Goal: Use online tool/utility: Use online tool/utility

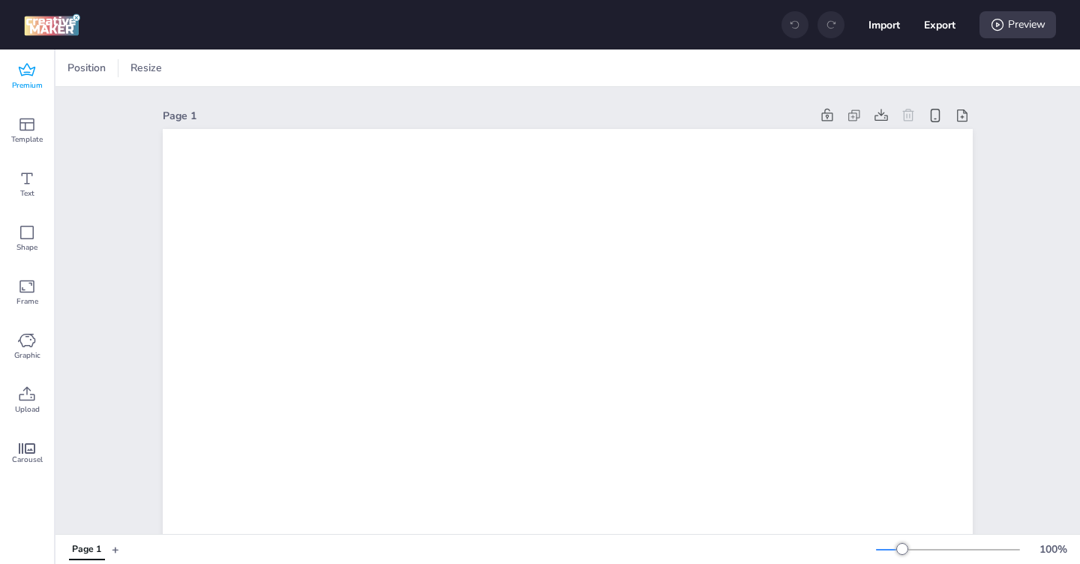
click at [26, 67] on icon at bounding box center [27, 70] width 18 height 18
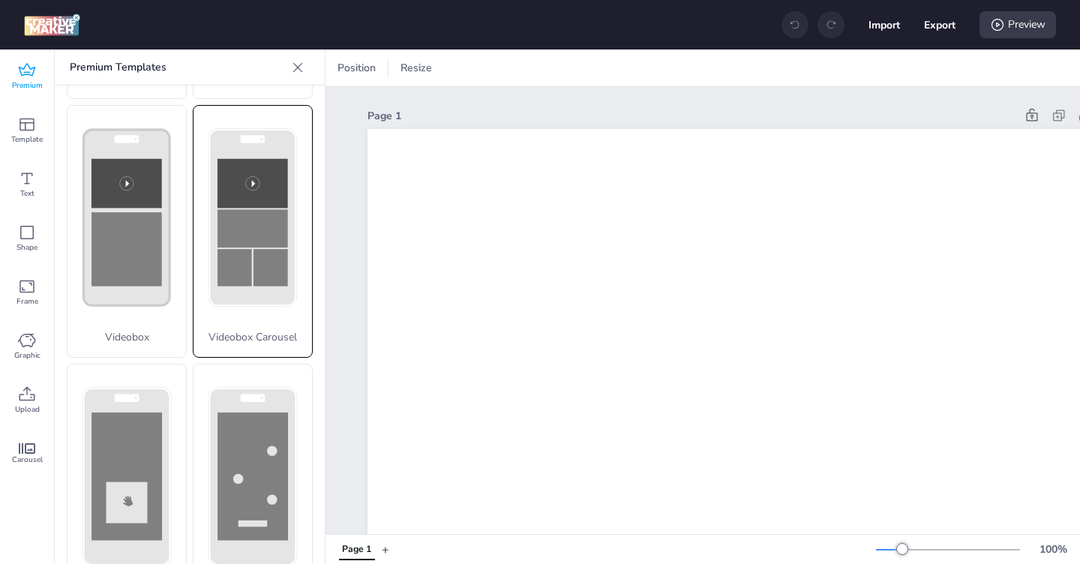
scroll to position [577, 0]
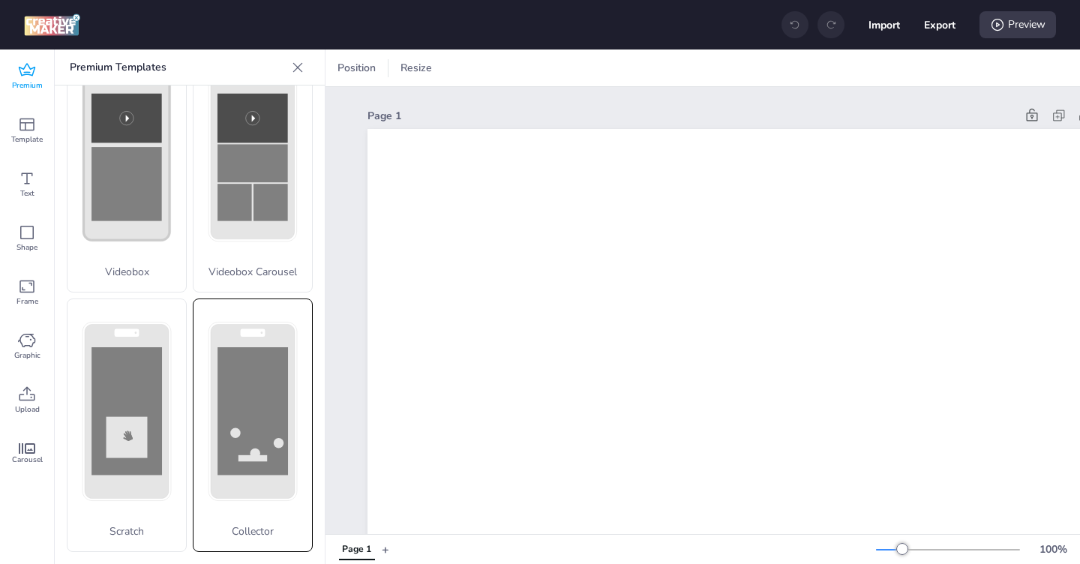
click at [251, 383] on rect at bounding box center [252, 410] width 70 height 127
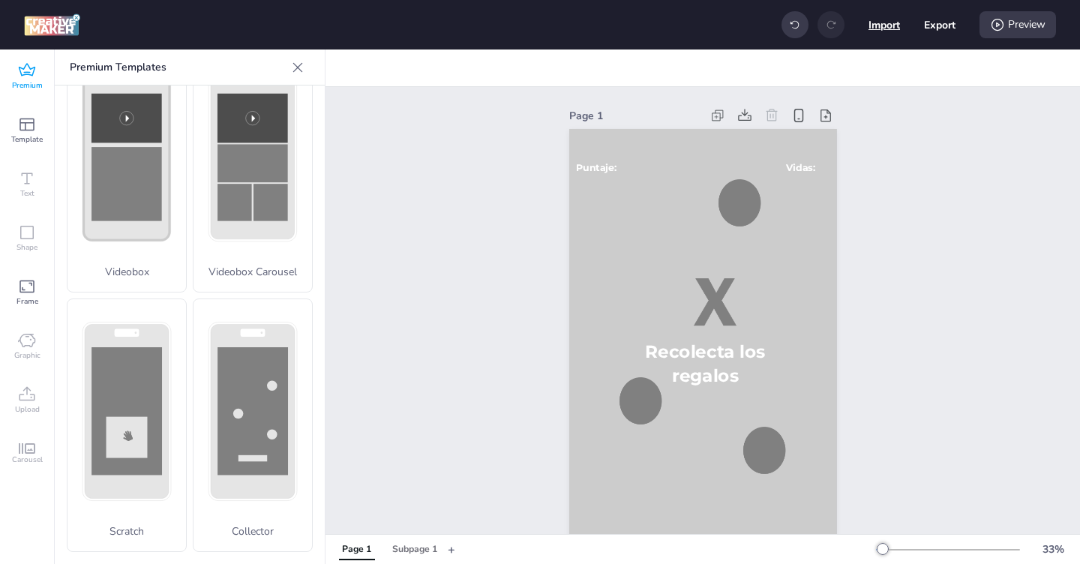
click at [879, 25] on button "Import" at bounding box center [883, 24] width 31 height 31
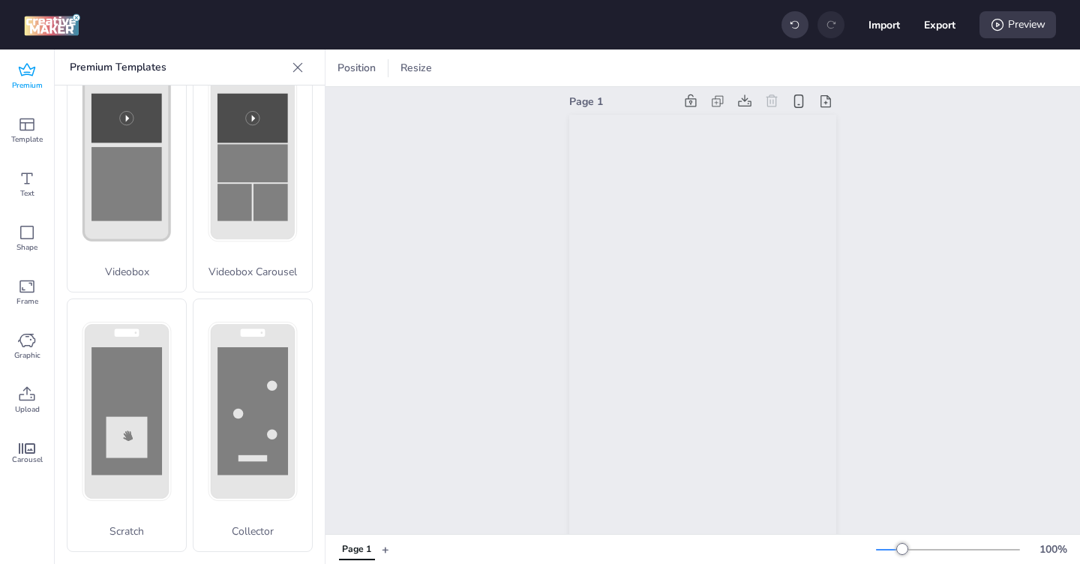
scroll to position [0, 0]
click at [880, 28] on button "Import" at bounding box center [883, 24] width 31 height 31
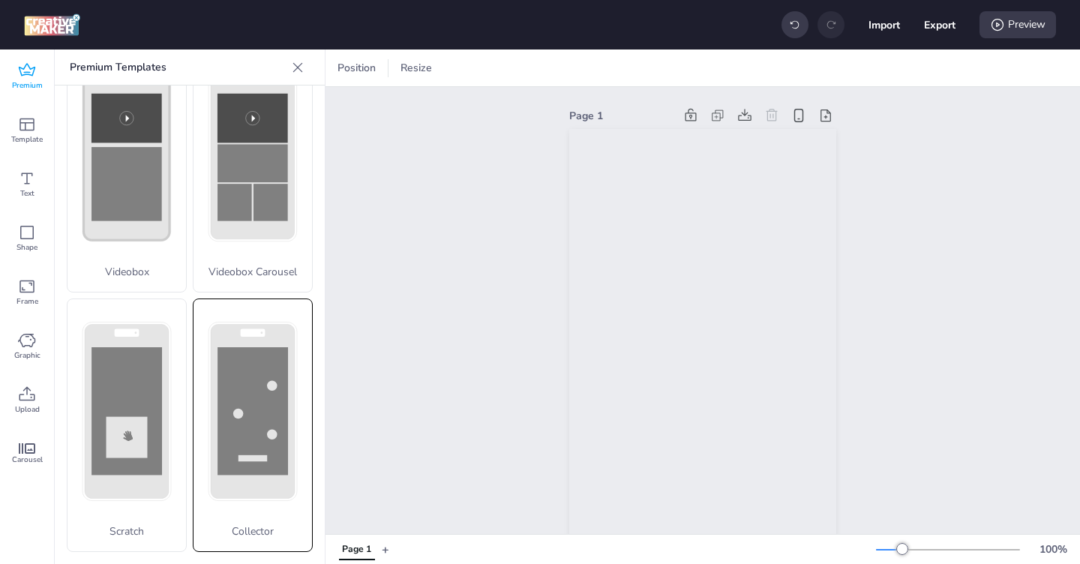
click at [0, 0] on rect at bounding box center [0, 0] width 0 height 0
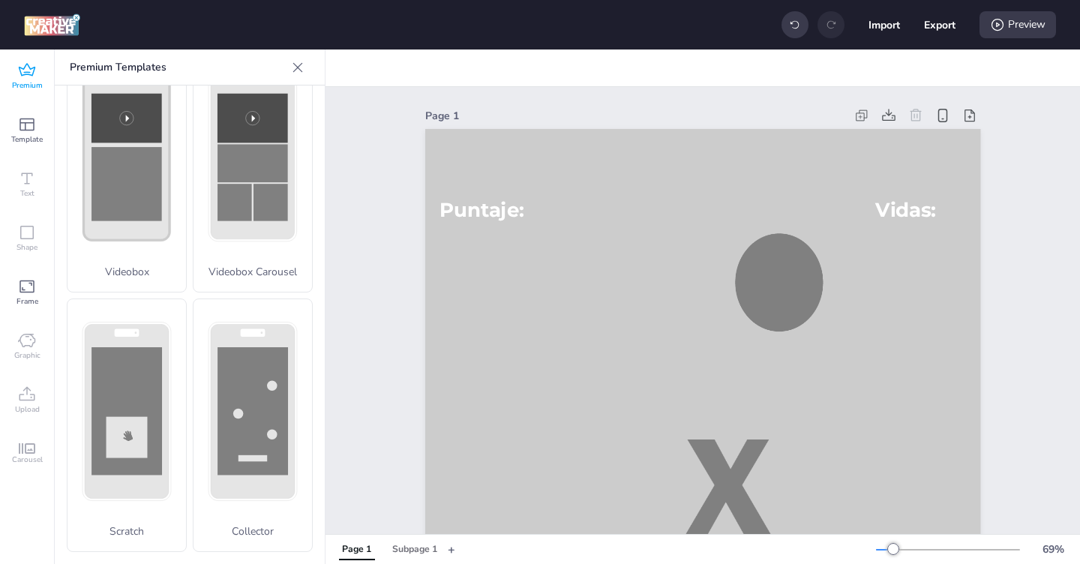
click at [25, 79] on span "Premium" at bounding box center [27, 85] width 31 height 12
click at [29, 127] on icon at bounding box center [27, 124] width 18 height 18
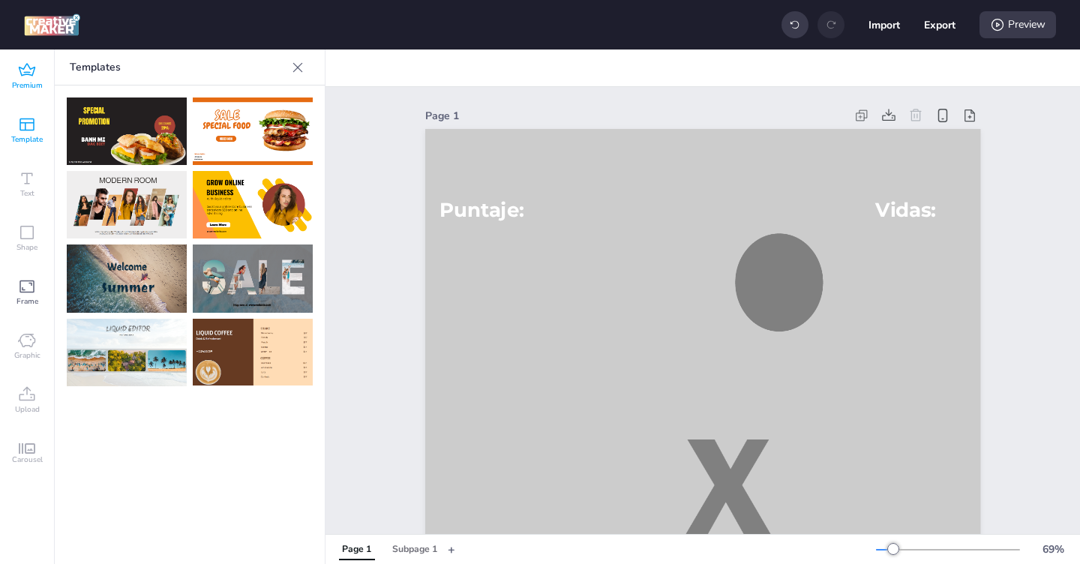
click at [28, 79] on icon at bounding box center [27, 70] width 18 height 18
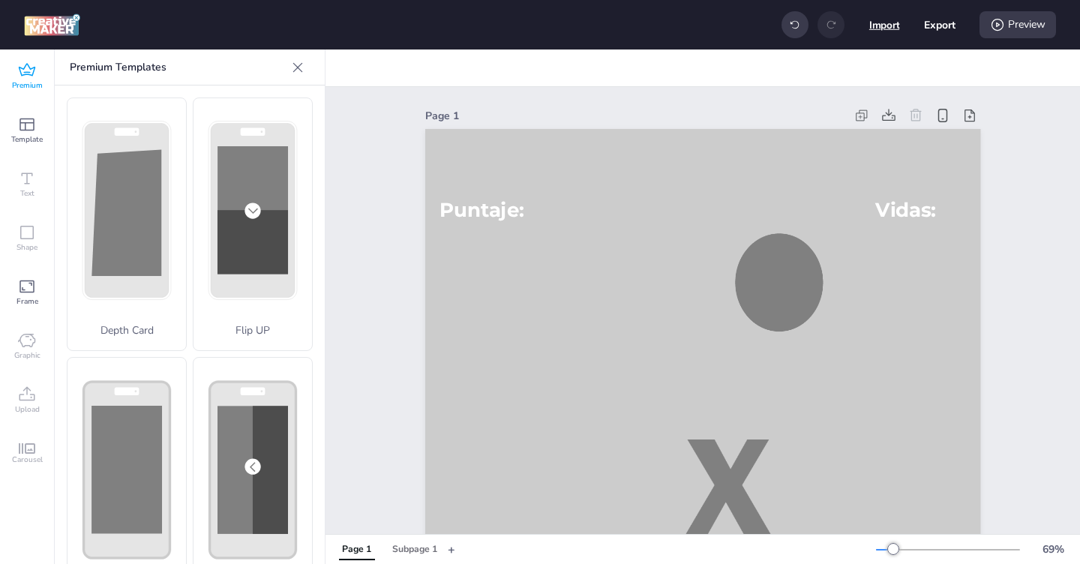
click at [888, 33] on button "Import" at bounding box center [884, 25] width 31 height 31
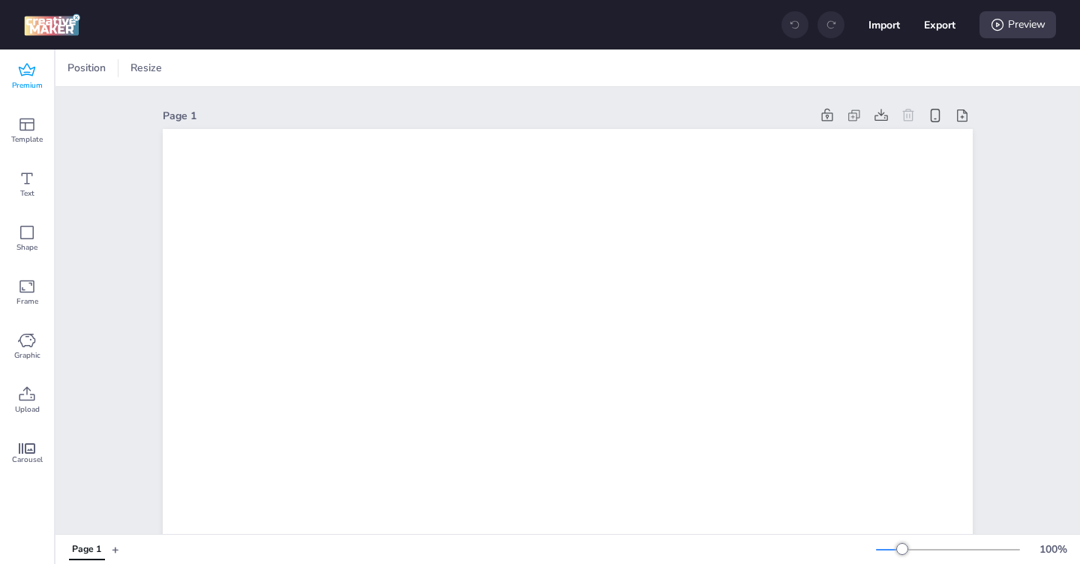
click at [26, 70] on icon at bounding box center [27, 70] width 18 height 18
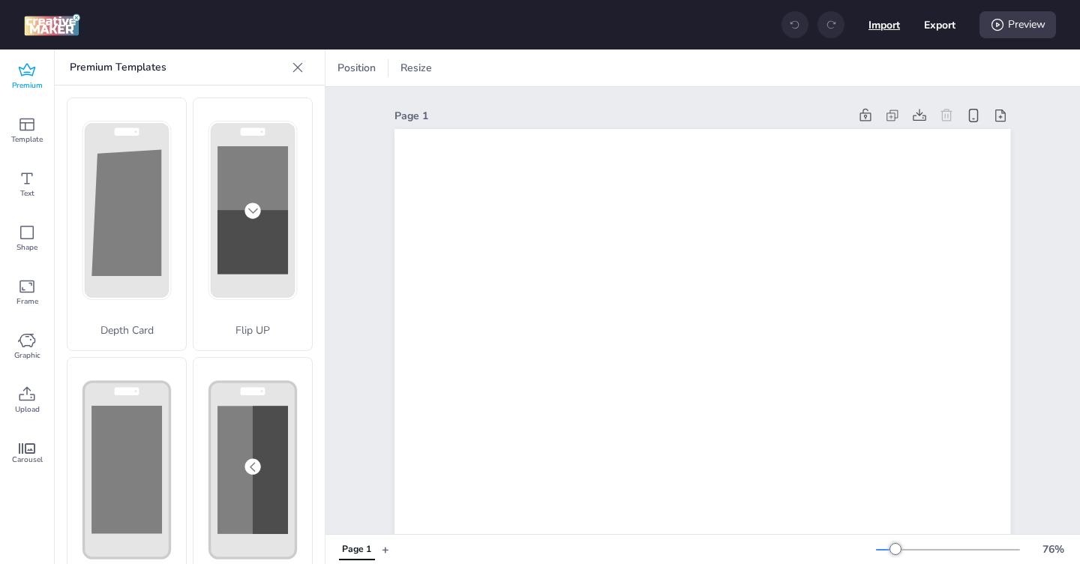
click at [875, 28] on button "Import" at bounding box center [883, 24] width 31 height 31
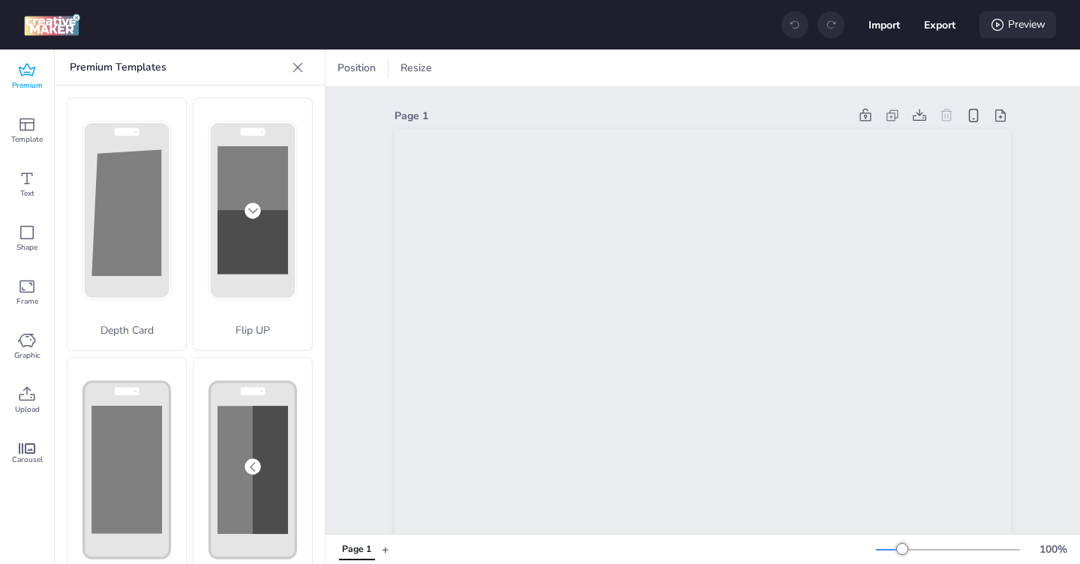
click at [1015, 25] on div "Preview" at bounding box center [1017, 24] width 76 height 27
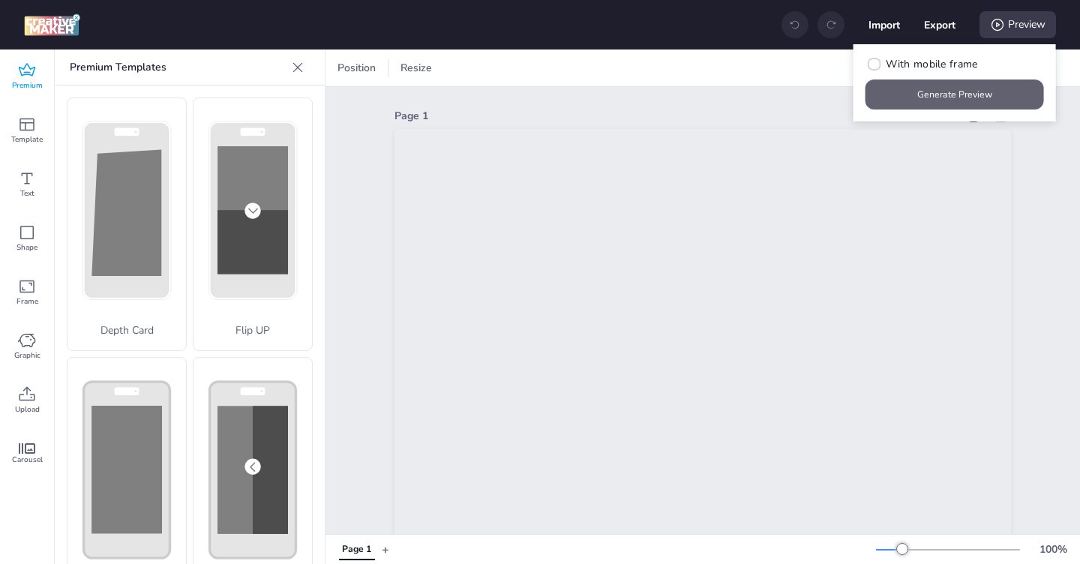
click at [941, 100] on button "Generate Preview" at bounding box center [954, 94] width 178 height 30
click at [963, 95] on button "Generate Preview" at bounding box center [954, 94] width 178 height 30
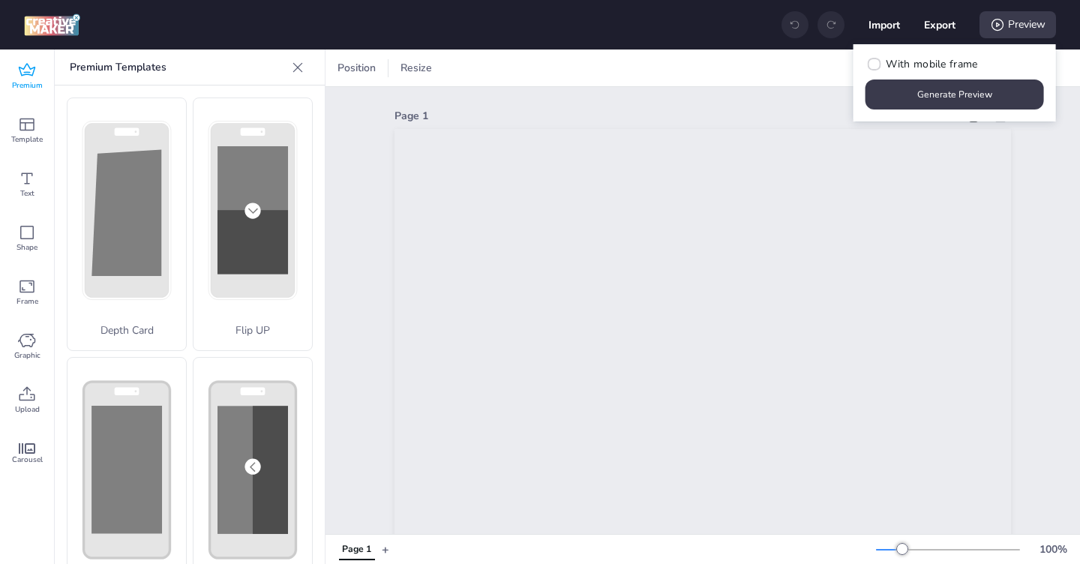
click at [963, 95] on button "Generate Preview" at bounding box center [954, 94] width 178 height 30
click at [31, 410] on span "Upload" at bounding box center [27, 409] width 25 height 12
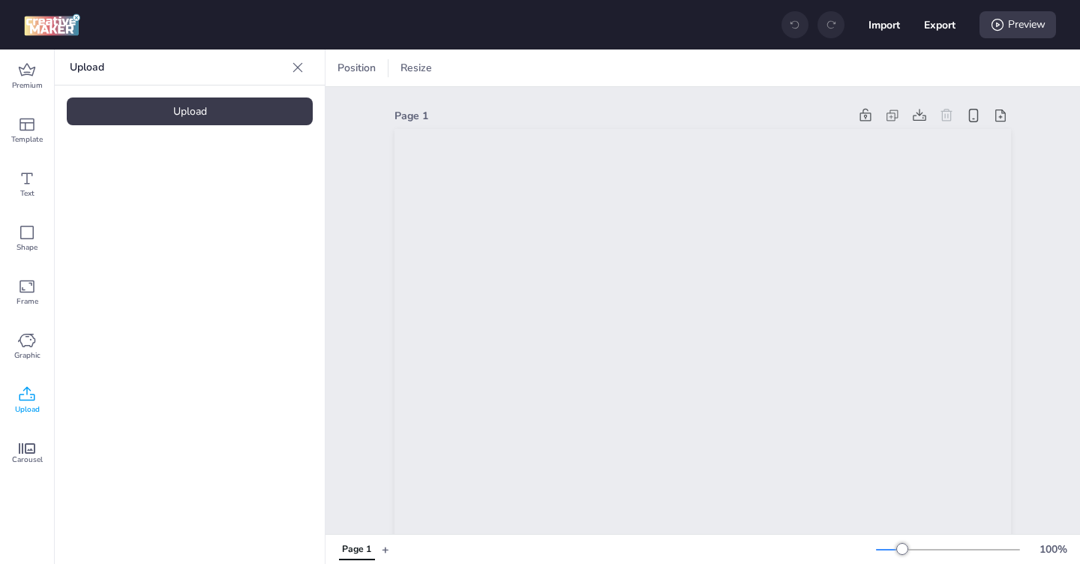
click at [210, 112] on div "Upload" at bounding box center [190, 111] width 246 height 28
click at [874, 31] on button "Import" at bounding box center [883, 24] width 31 height 31
click at [22, 73] on icon at bounding box center [27, 70] width 18 height 18
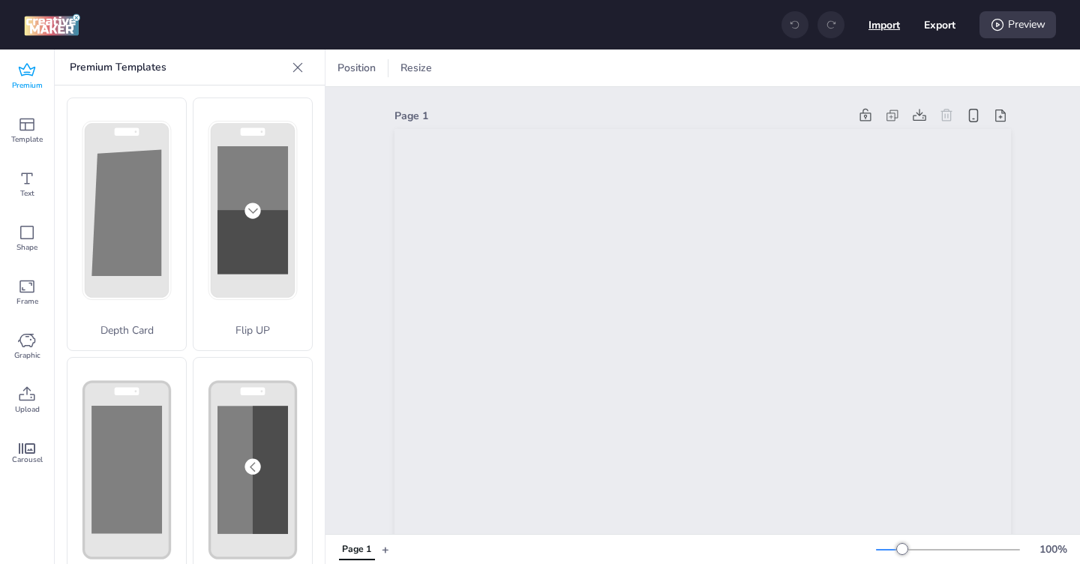
click at [880, 28] on button "Import" at bounding box center [883, 24] width 31 height 31
